Goal: Transaction & Acquisition: Purchase product/service

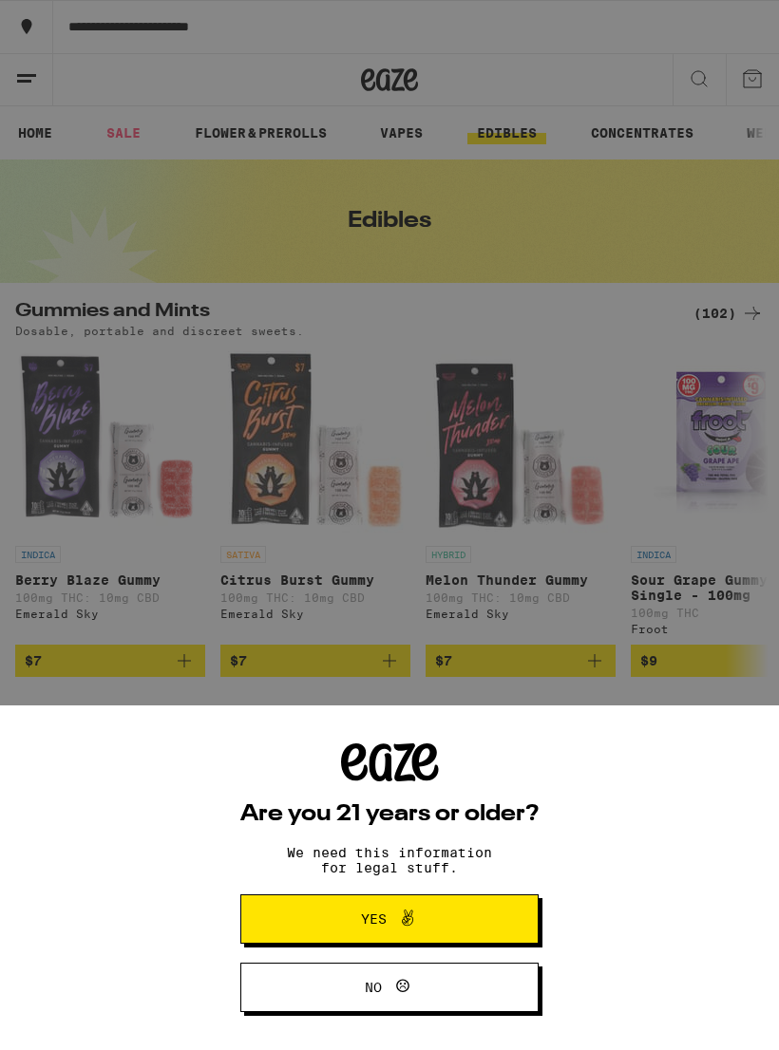
click at [751, 687] on div "Are you 21 years or older? We need this information for legal stuff. Yes No" at bounding box center [389, 525] width 779 height 1050
click at [485, 917] on button "Yes" at bounding box center [389, 919] width 298 height 49
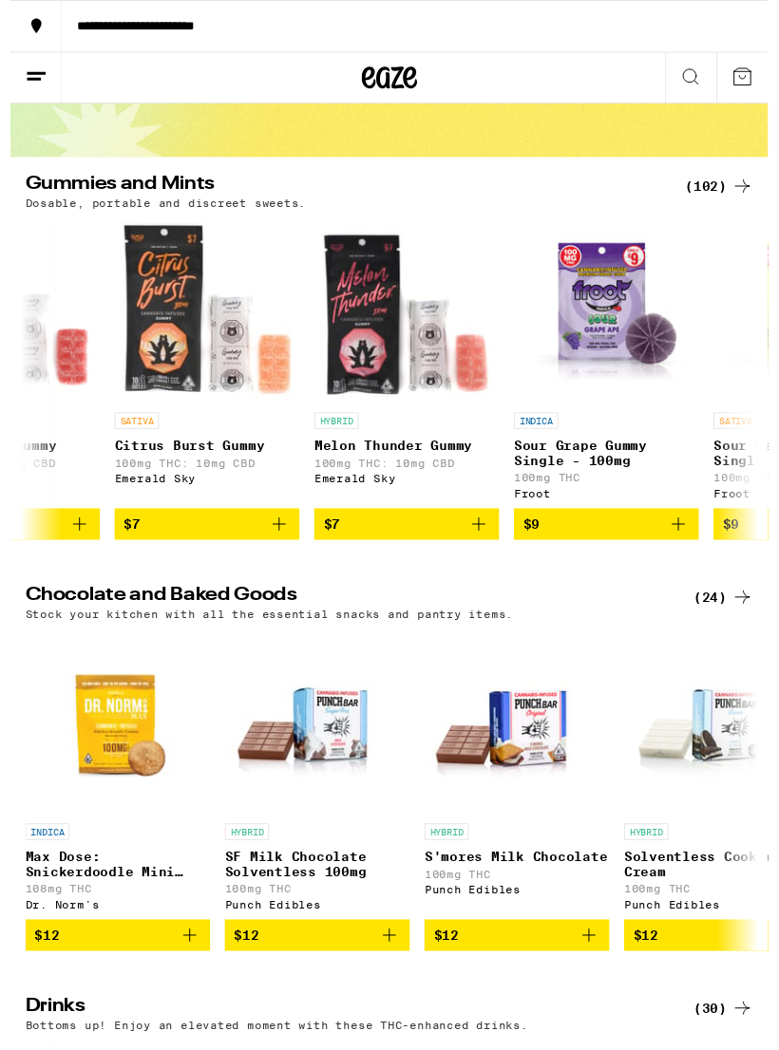
scroll to position [0, 197]
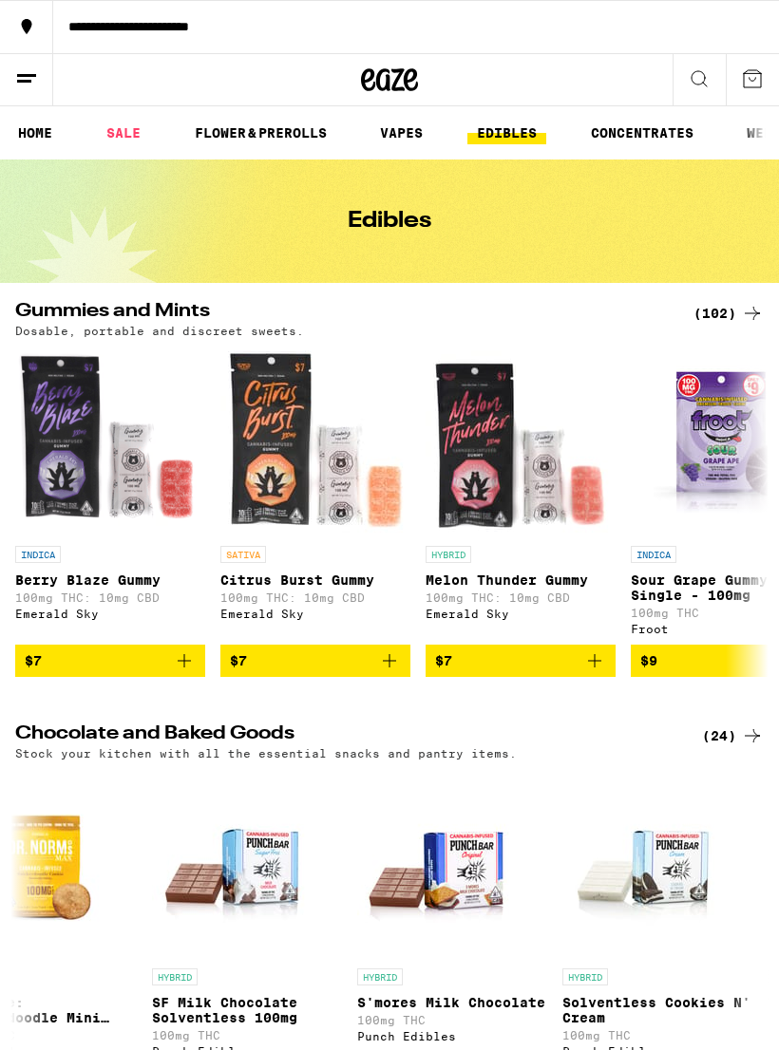
scroll to position [0, 70]
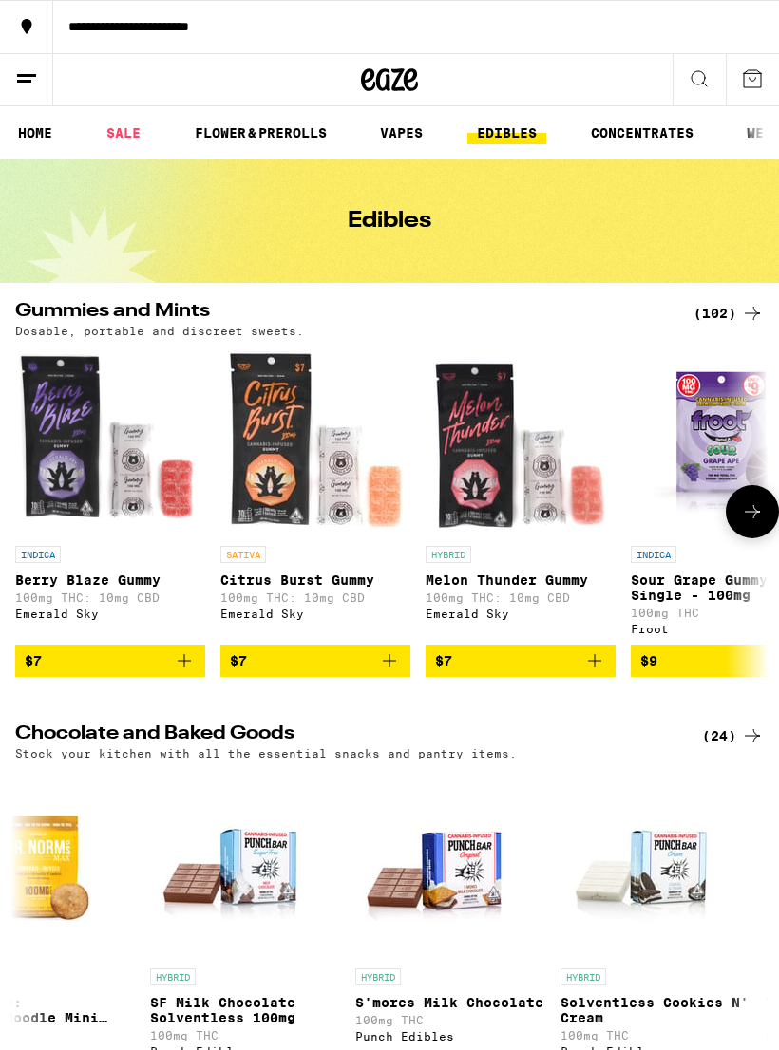
click at [157, 469] on img "Open page for Berry Blaze Gummy from Emerald Sky" at bounding box center [110, 442] width 190 height 190
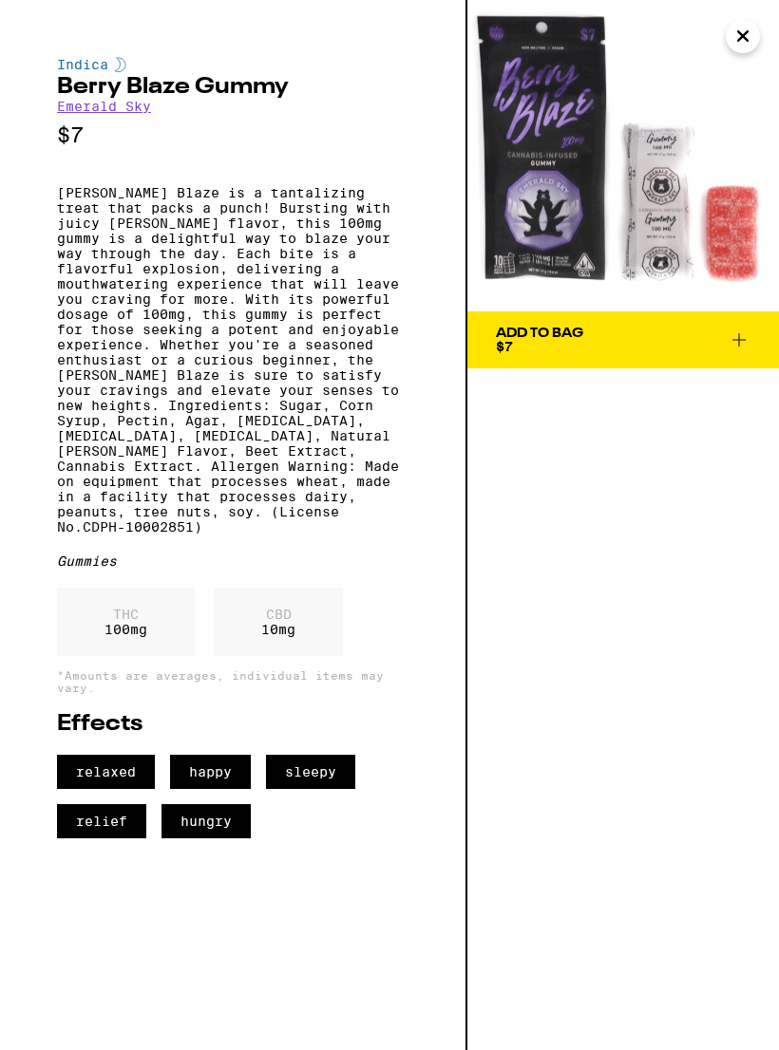
click at [143, 656] on div "THC 100 mg" at bounding box center [126, 622] width 138 height 68
click at [167, 656] on div "THC 100 mg" at bounding box center [126, 622] width 138 height 68
click at [166, 656] on div "THC 100 mg" at bounding box center [126, 622] width 138 height 68
click at [298, 656] on div "CBD 10 mg" at bounding box center [278, 622] width 129 height 68
click at [82, 789] on span "relaxed" at bounding box center [106, 772] width 98 height 34
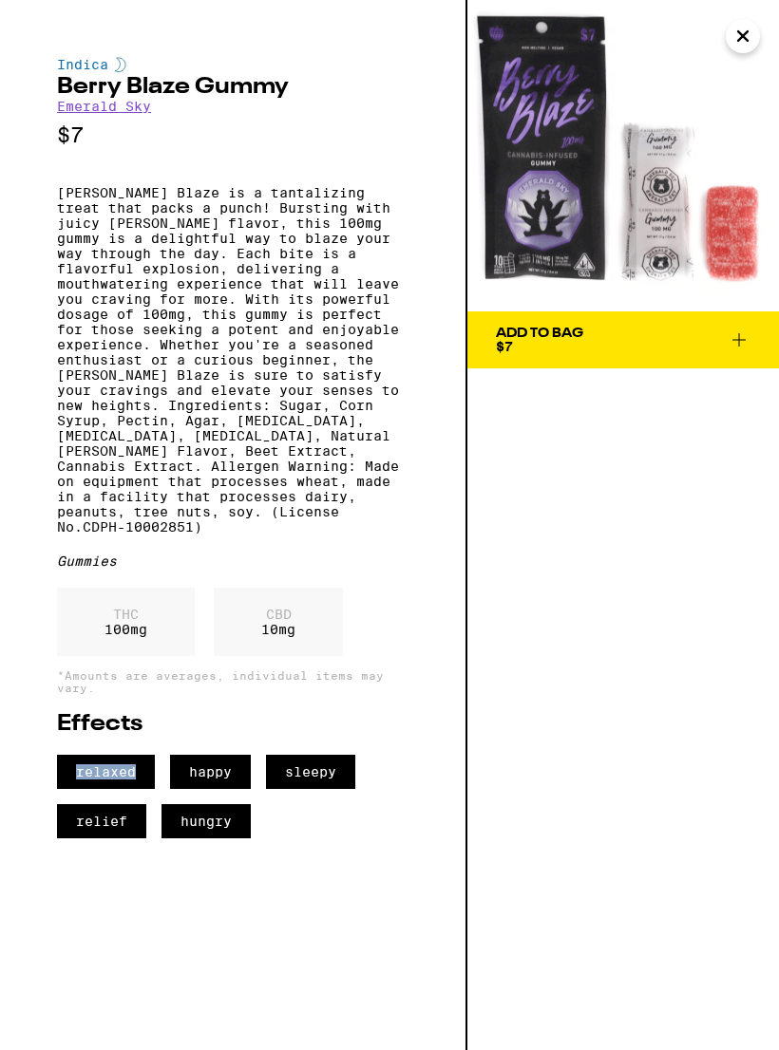
click at [346, 839] on div "relaxed happy sleepy relief hungry" at bounding box center [232, 797] width 351 height 84
click at [734, 337] on icon at bounding box center [739, 340] width 23 height 23
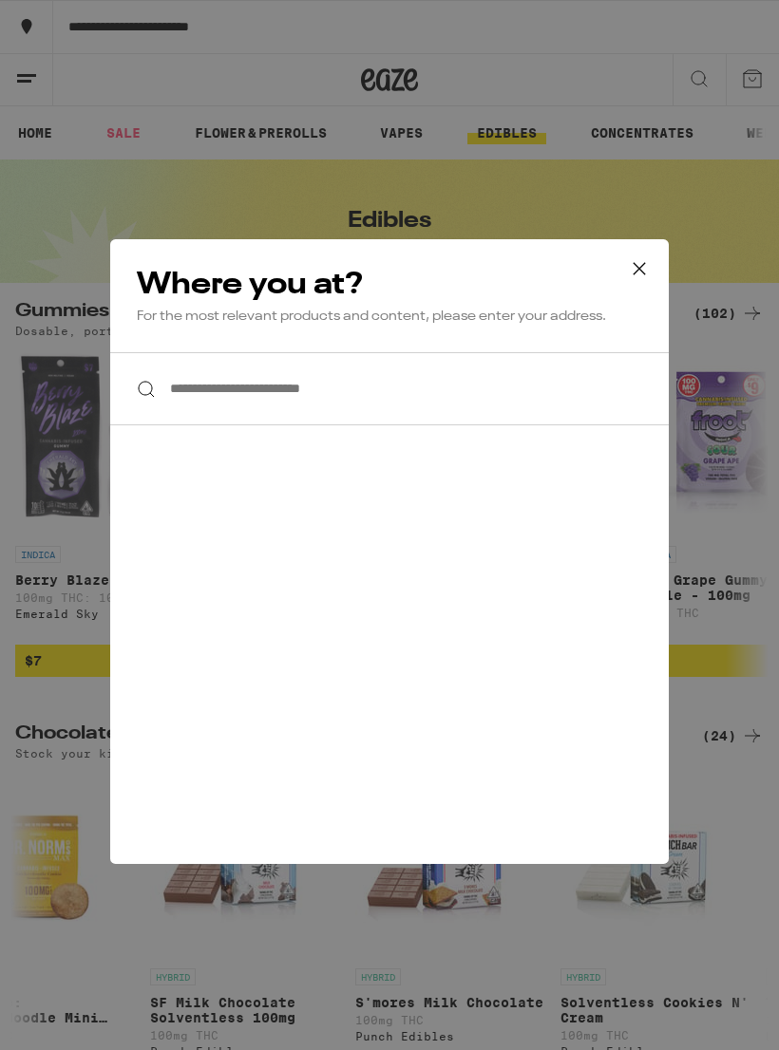
click at [551, 391] on input "**********" at bounding box center [389, 388] width 558 height 73
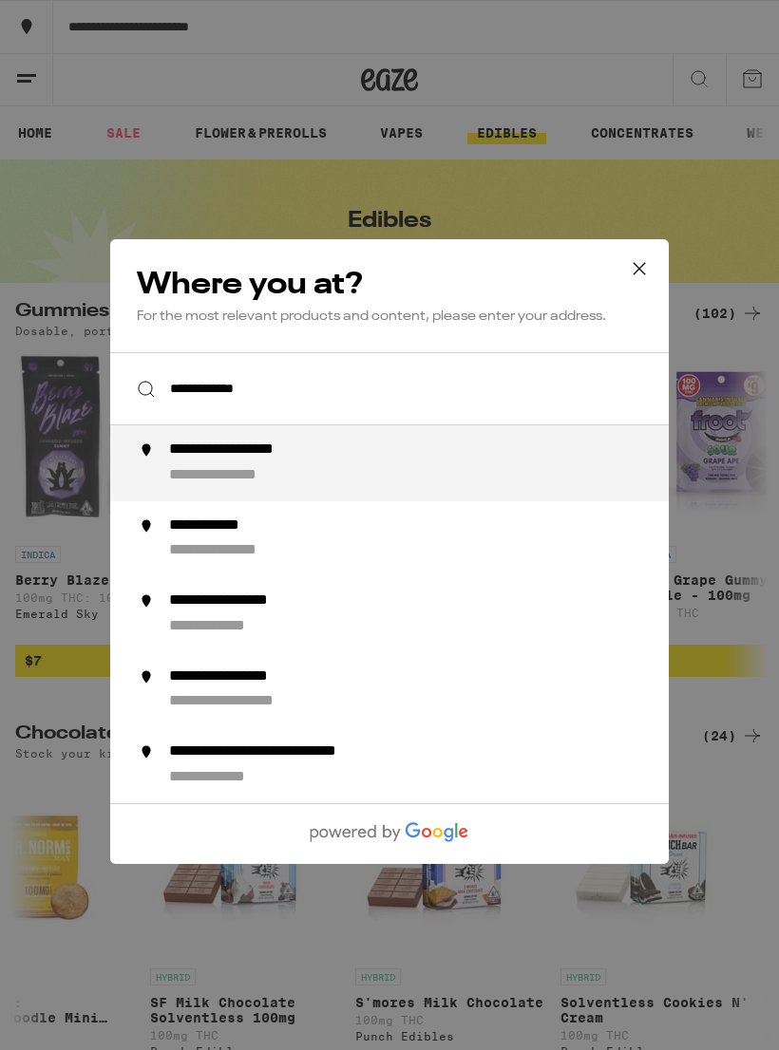
click at [369, 481] on div "**********" at bounding box center [427, 464] width 517 height 46
type input "**********"
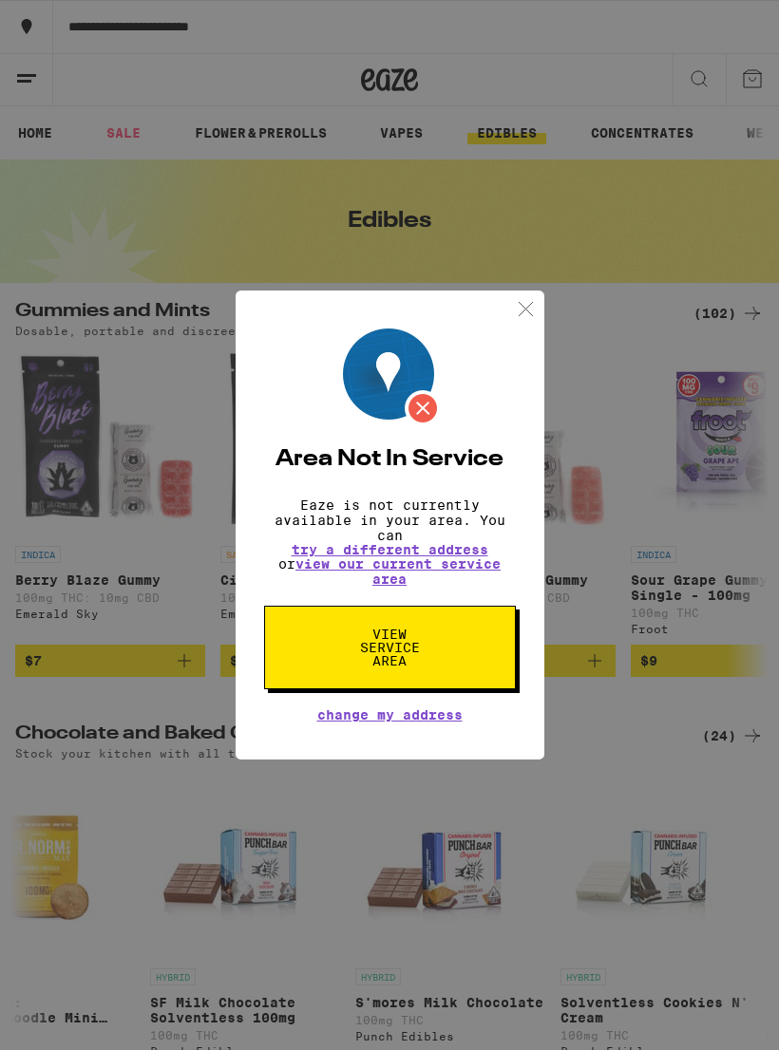
click at [437, 667] on span "View Service Area" at bounding box center [390, 648] width 98 height 40
